Goal: Information Seeking & Learning: Learn about a topic

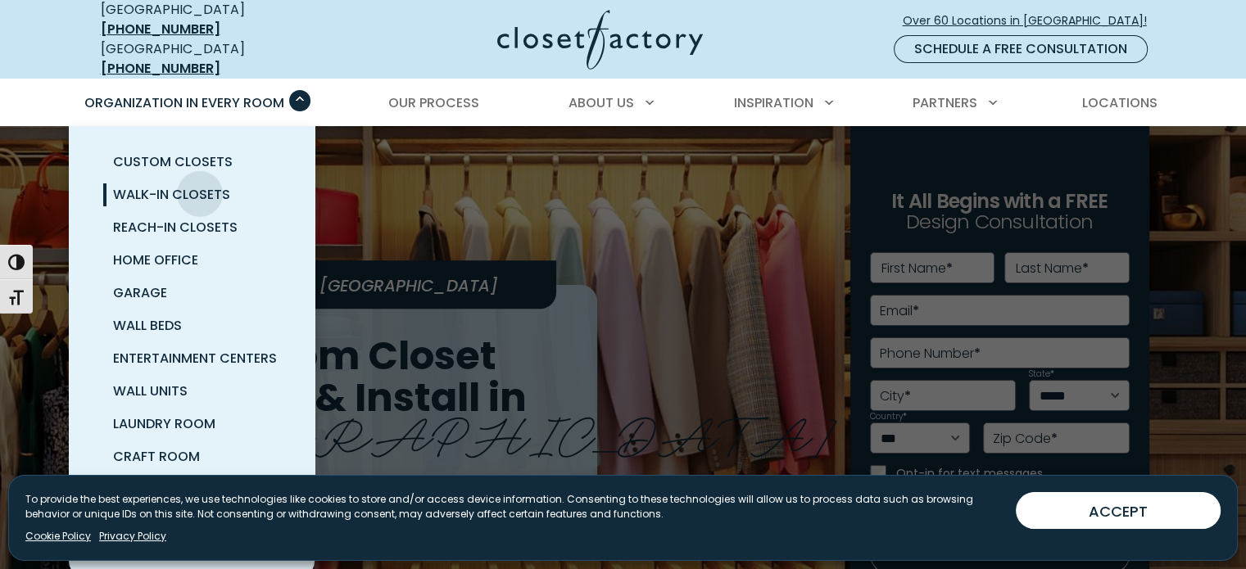
click at [200, 185] on span "Walk-In Closets" at bounding box center [171, 194] width 117 height 19
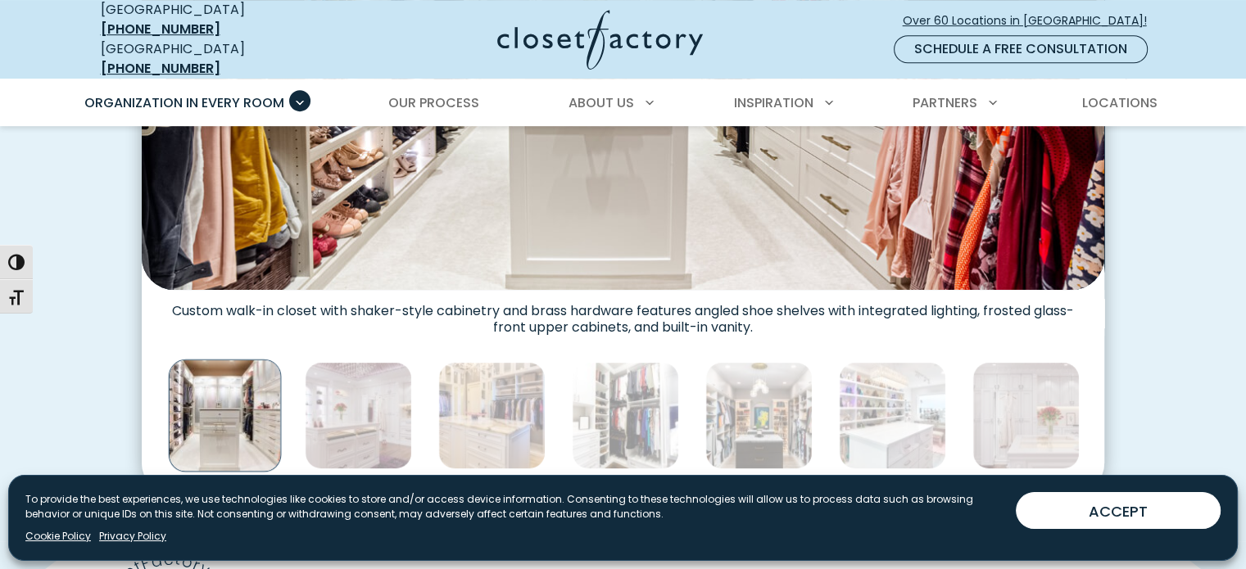
scroll to position [900, 0]
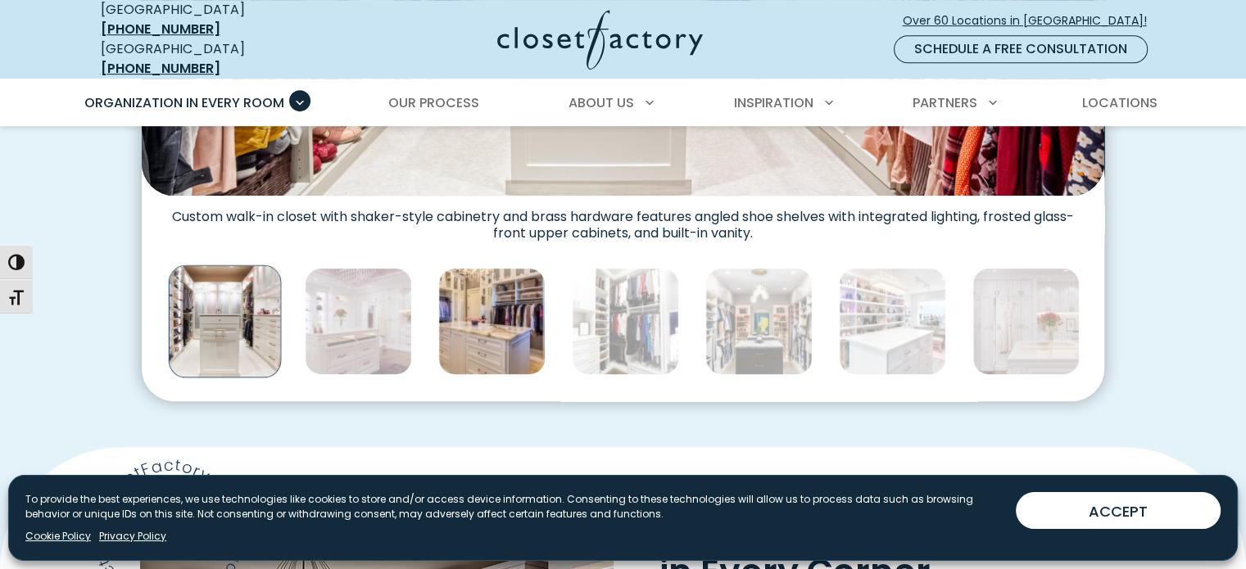
click at [495, 335] on img "Thumbnail Gallery" at bounding box center [491, 321] width 107 height 107
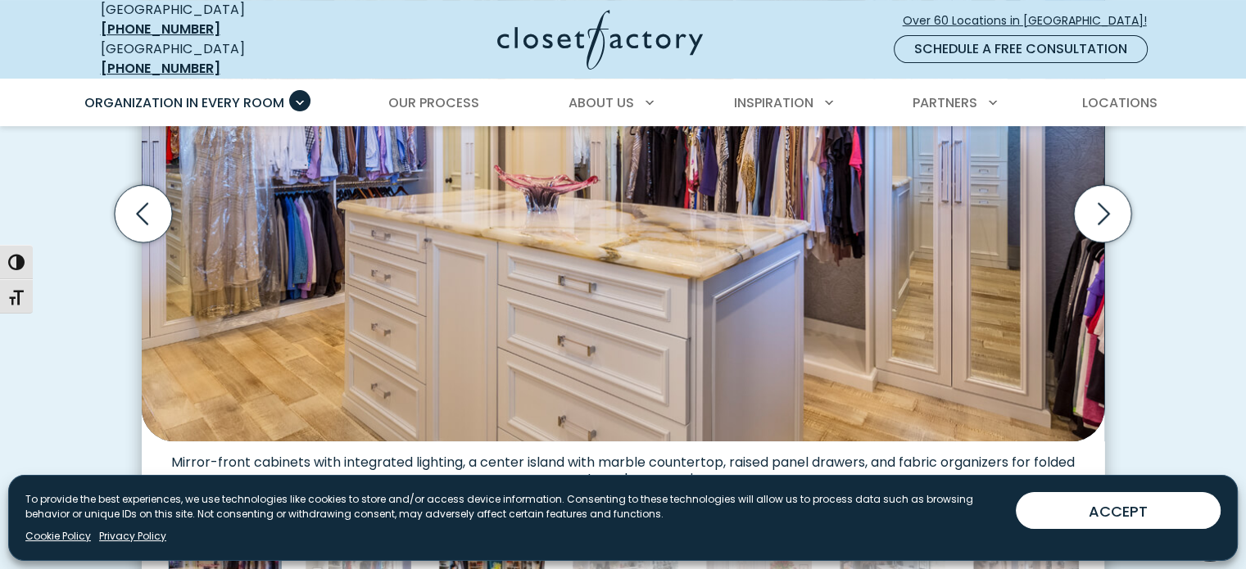
scroll to position [573, 0]
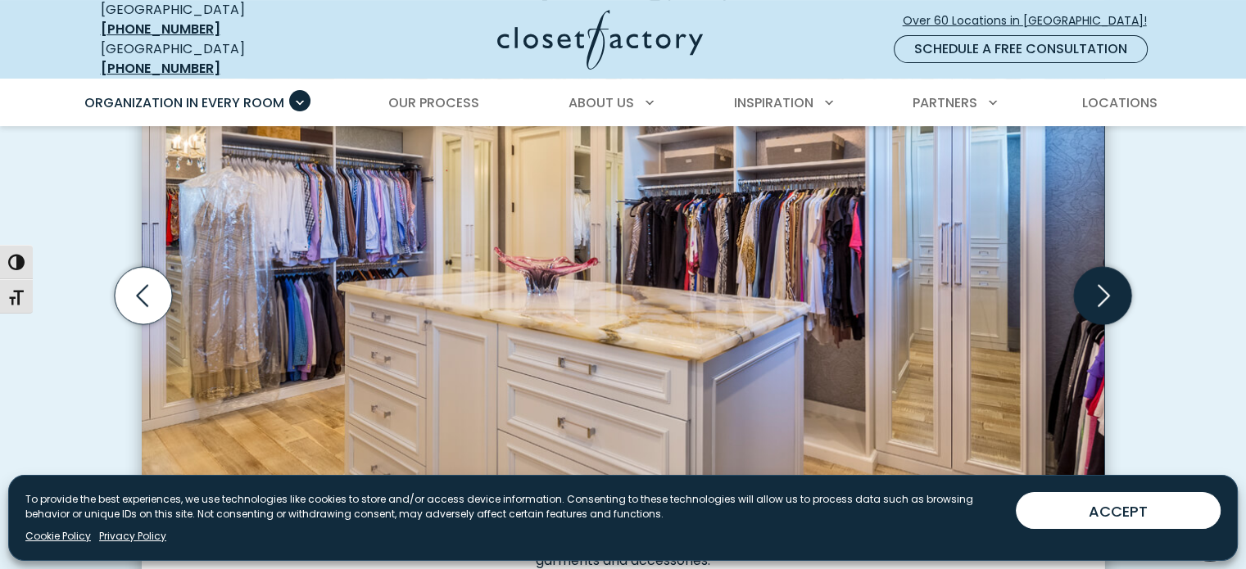
click at [1081, 271] on icon "Next slide" at bounding box center [1102, 295] width 57 height 57
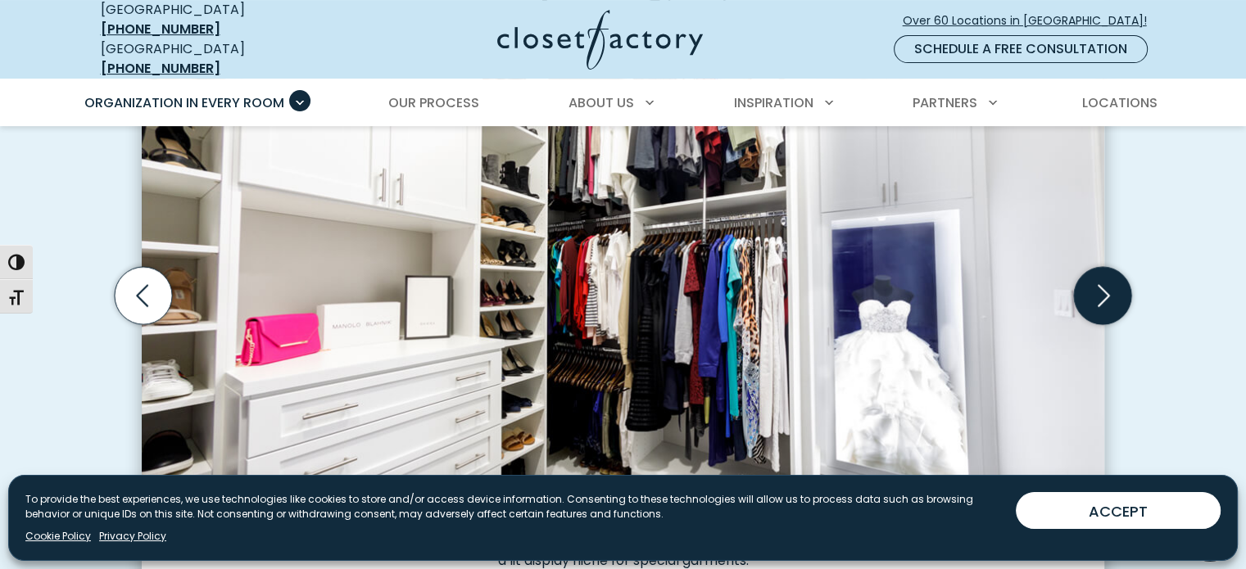
click at [1081, 273] on icon "Next slide" at bounding box center [1102, 295] width 57 height 57
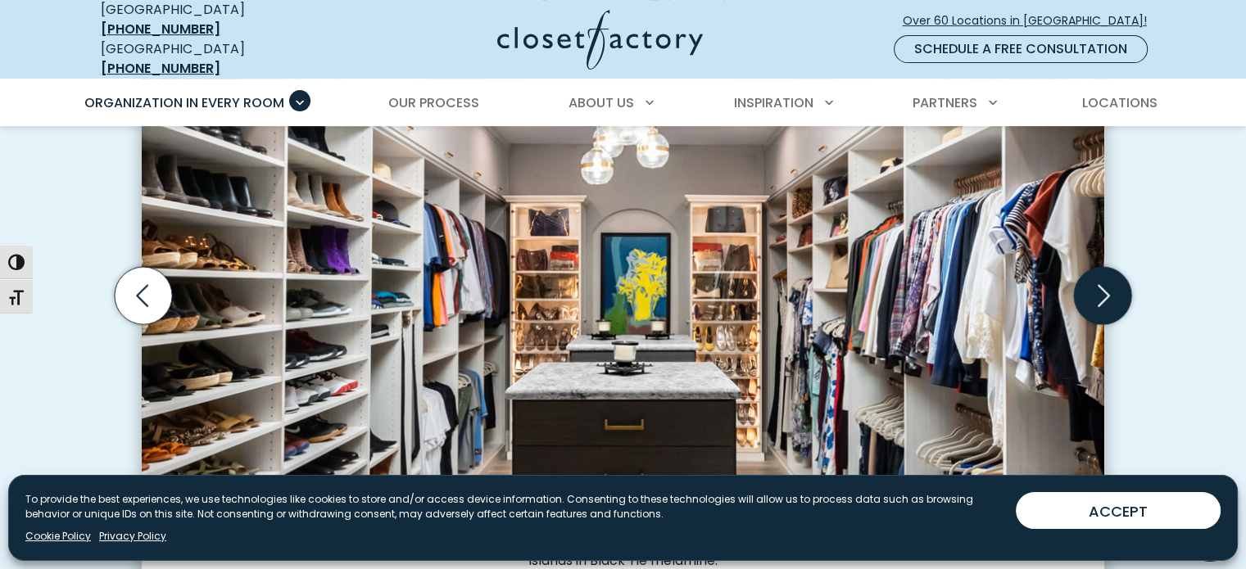
click at [1081, 273] on icon "Next slide" at bounding box center [1102, 295] width 57 height 57
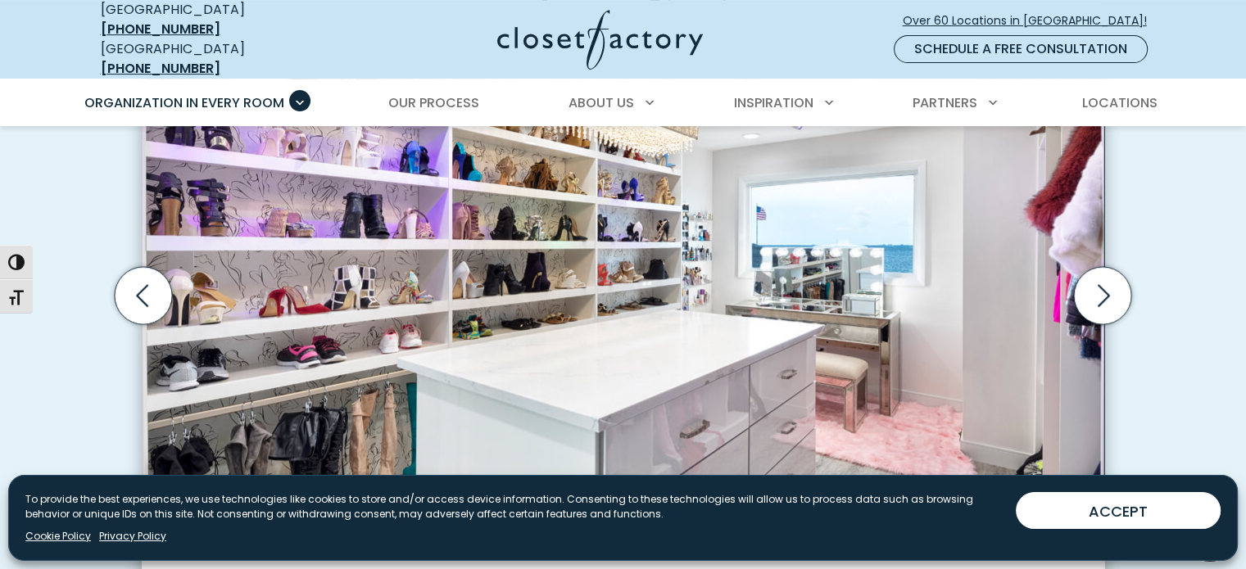
click at [410, 426] on img "Thumbnail Gallery" at bounding box center [623, 281] width 962 height 504
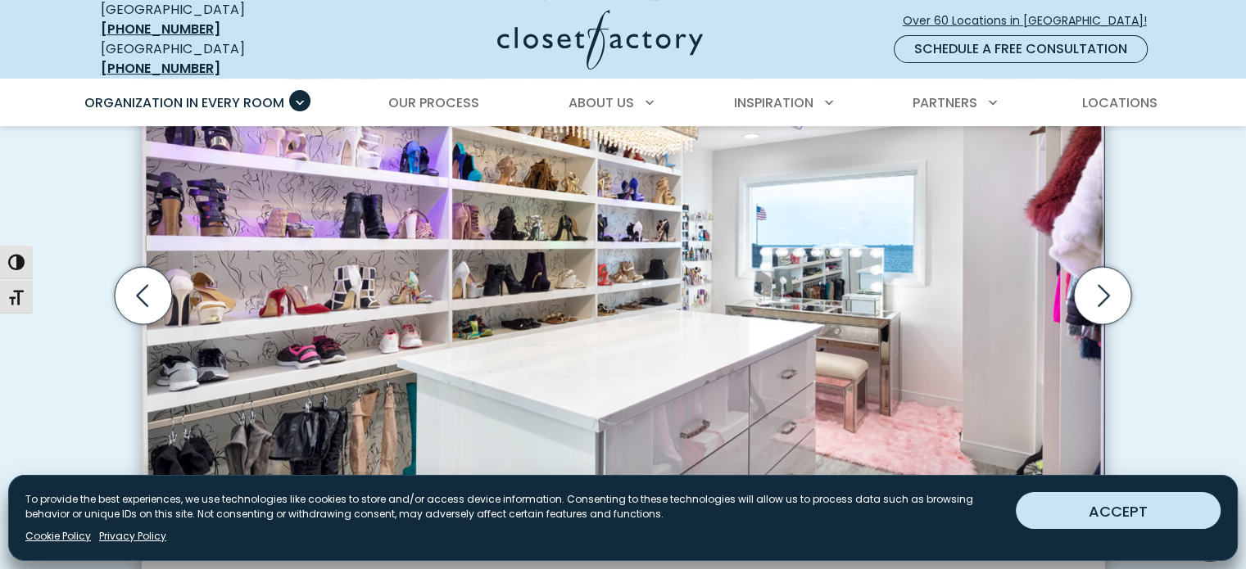
click at [1088, 514] on button "ACCEPT" at bounding box center [1118, 510] width 205 height 37
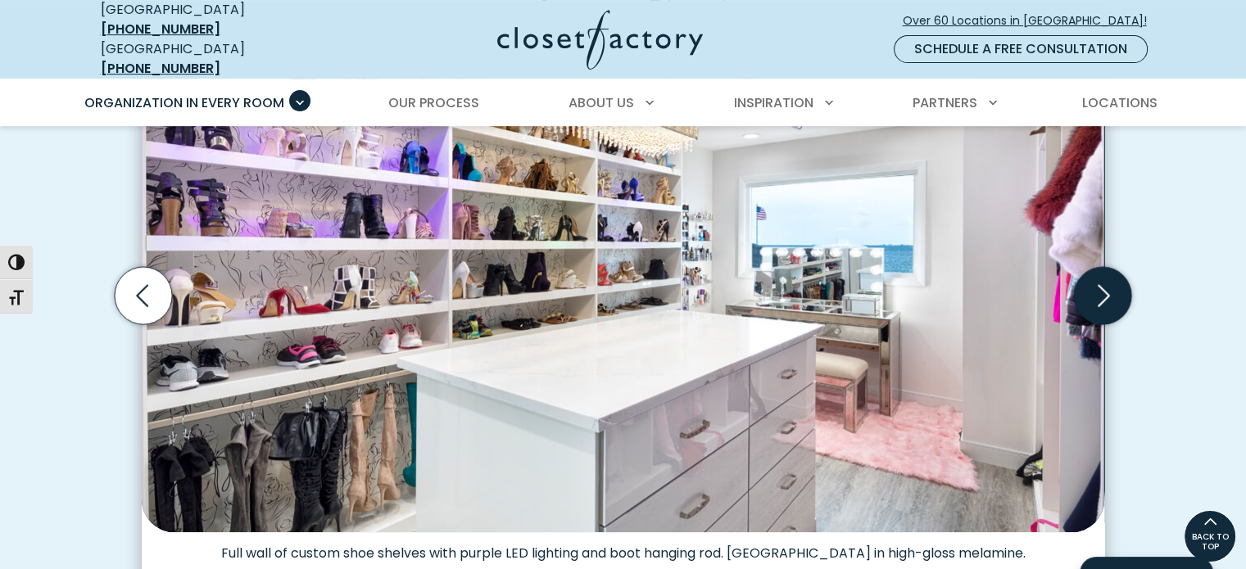
click at [1098, 280] on icon "Next slide" at bounding box center [1102, 295] width 57 height 57
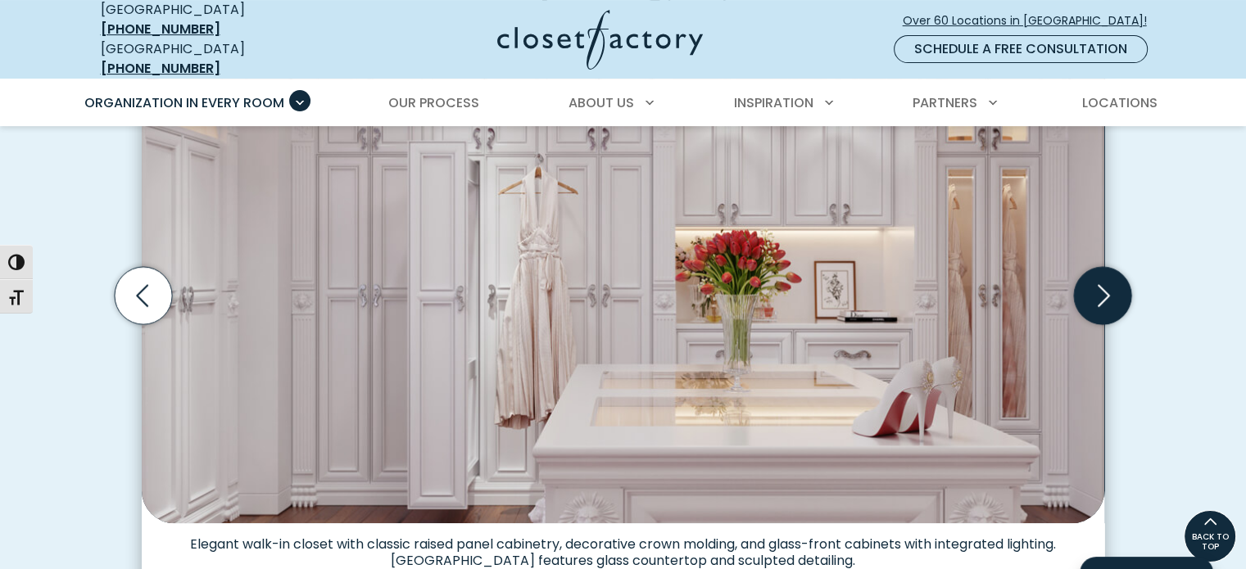
click at [1098, 280] on icon "Next slide" at bounding box center [1102, 295] width 57 height 57
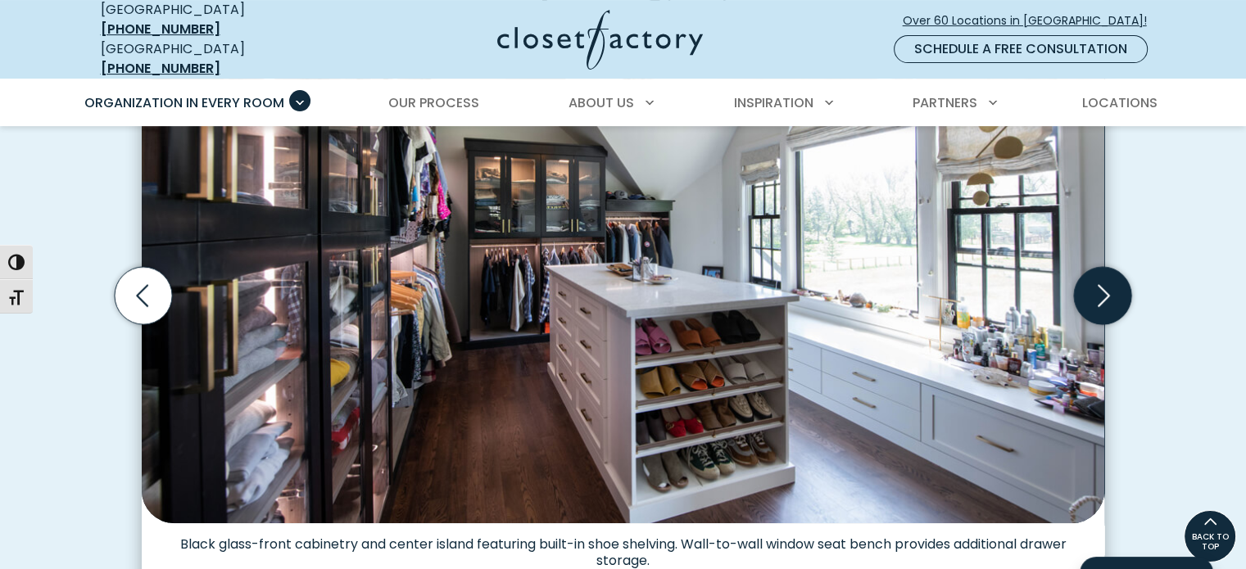
click at [1098, 280] on icon "Next slide" at bounding box center [1102, 295] width 57 height 57
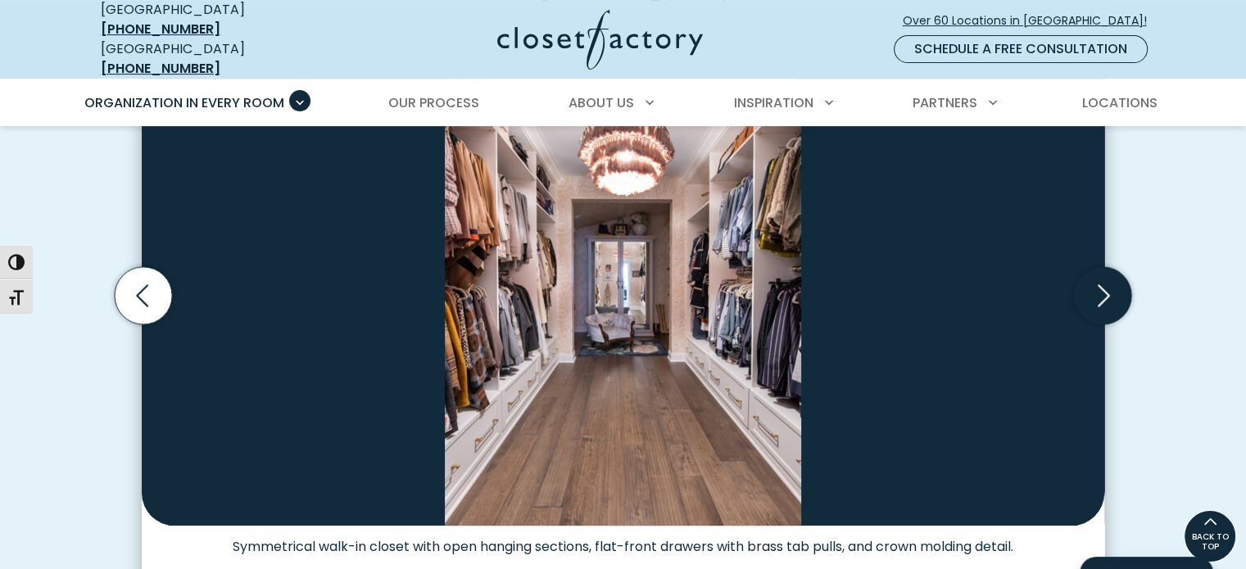
click at [1107, 288] on icon "Next slide" at bounding box center [1102, 295] width 57 height 57
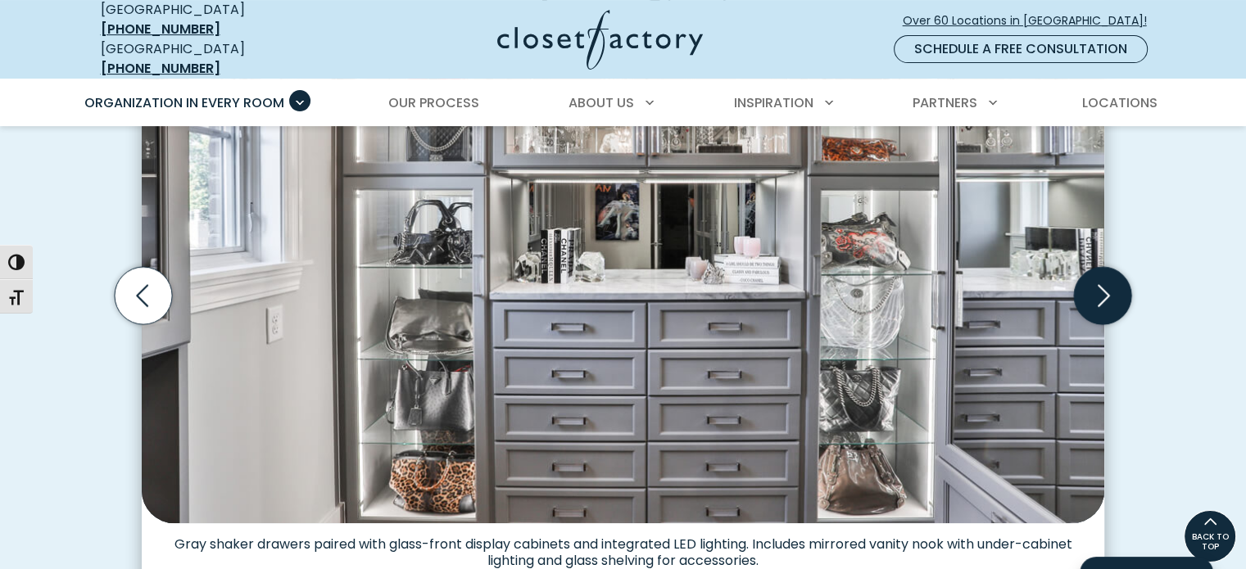
click at [1097, 281] on icon "Next slide" at bounding box center [1102, 295] width 57 height 57
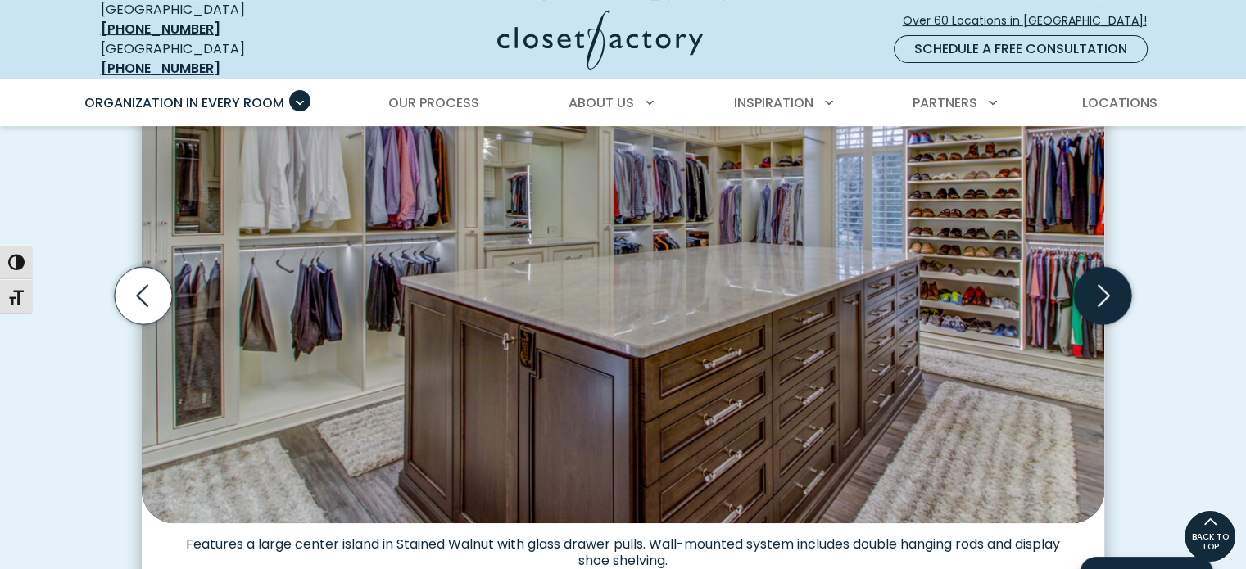
click at [1097, 281] on icon "Next slide" at bounding box center [1102, 295] width 57 height 57
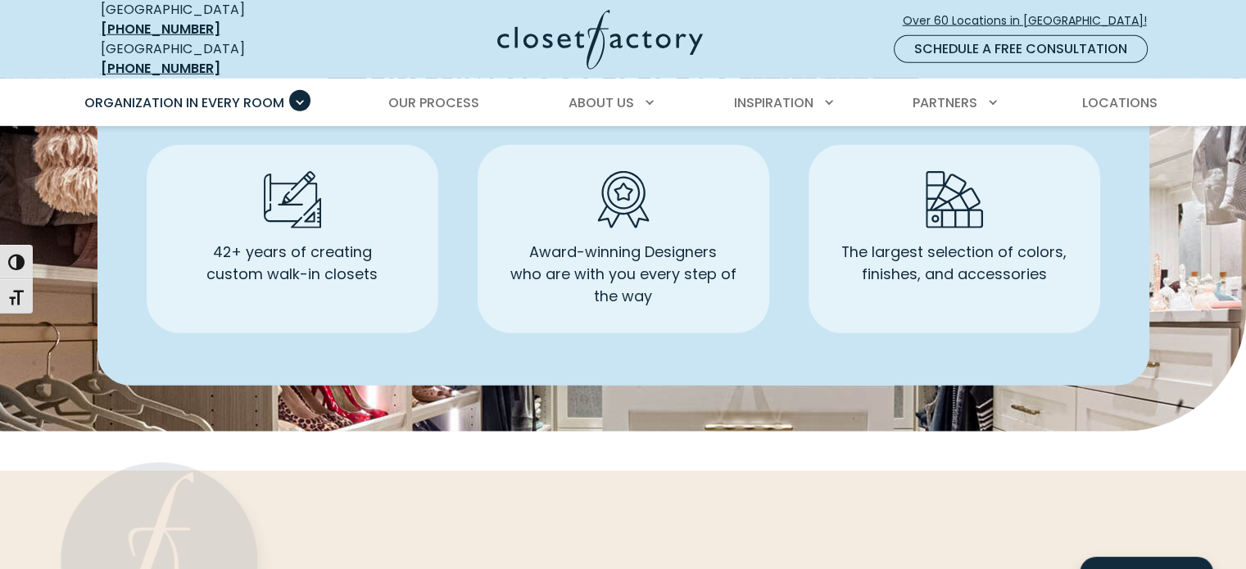
scroll to position [4832, 0]
